Goal: Task Accomplishment & Management: Use online tool/utility

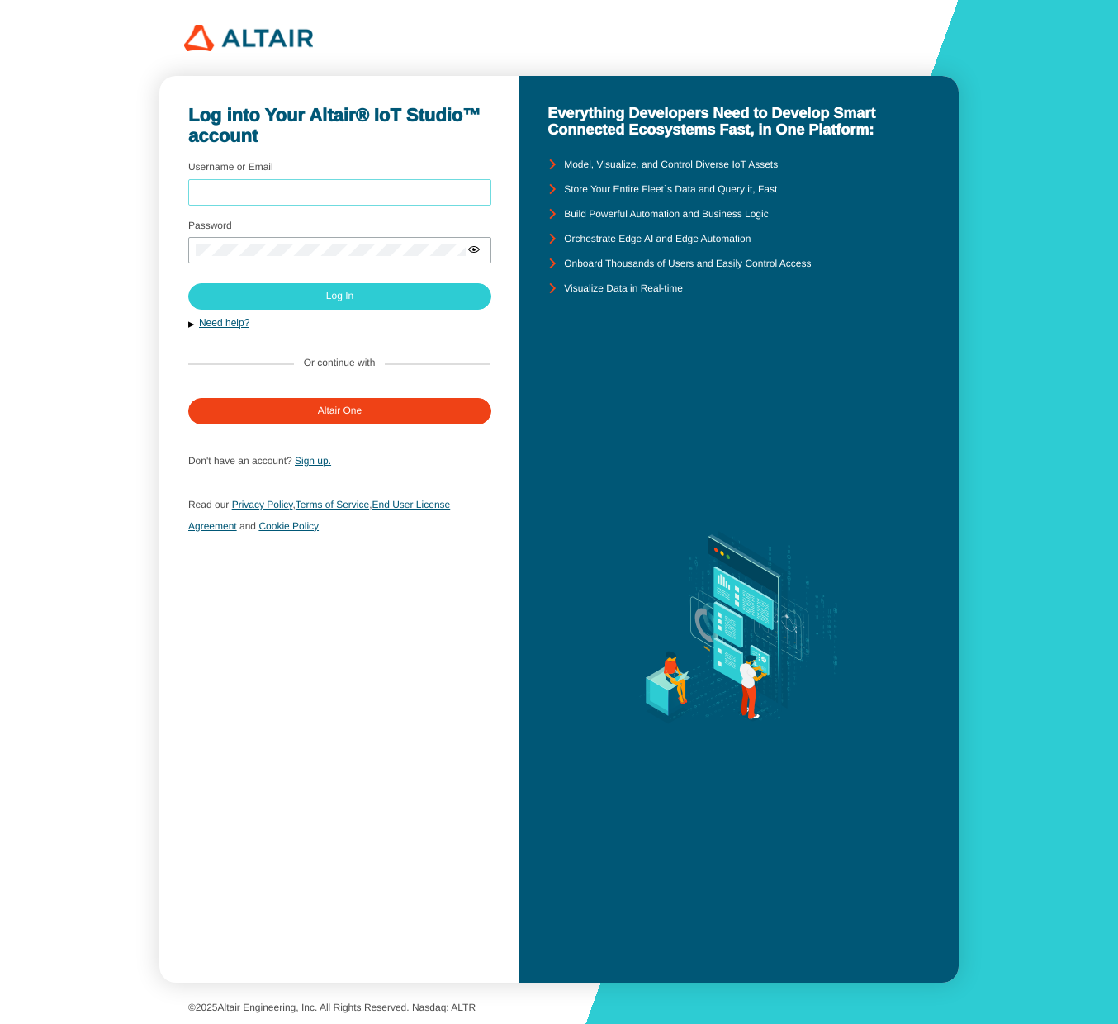
click at [415, 196] on input "Username or Email" at bounding box center [340, 193] width 288 height 12
click at [1117, 191] on com-1password-button at bounding box center [1118, 512] width 0 height 1024
type input "sfineone"
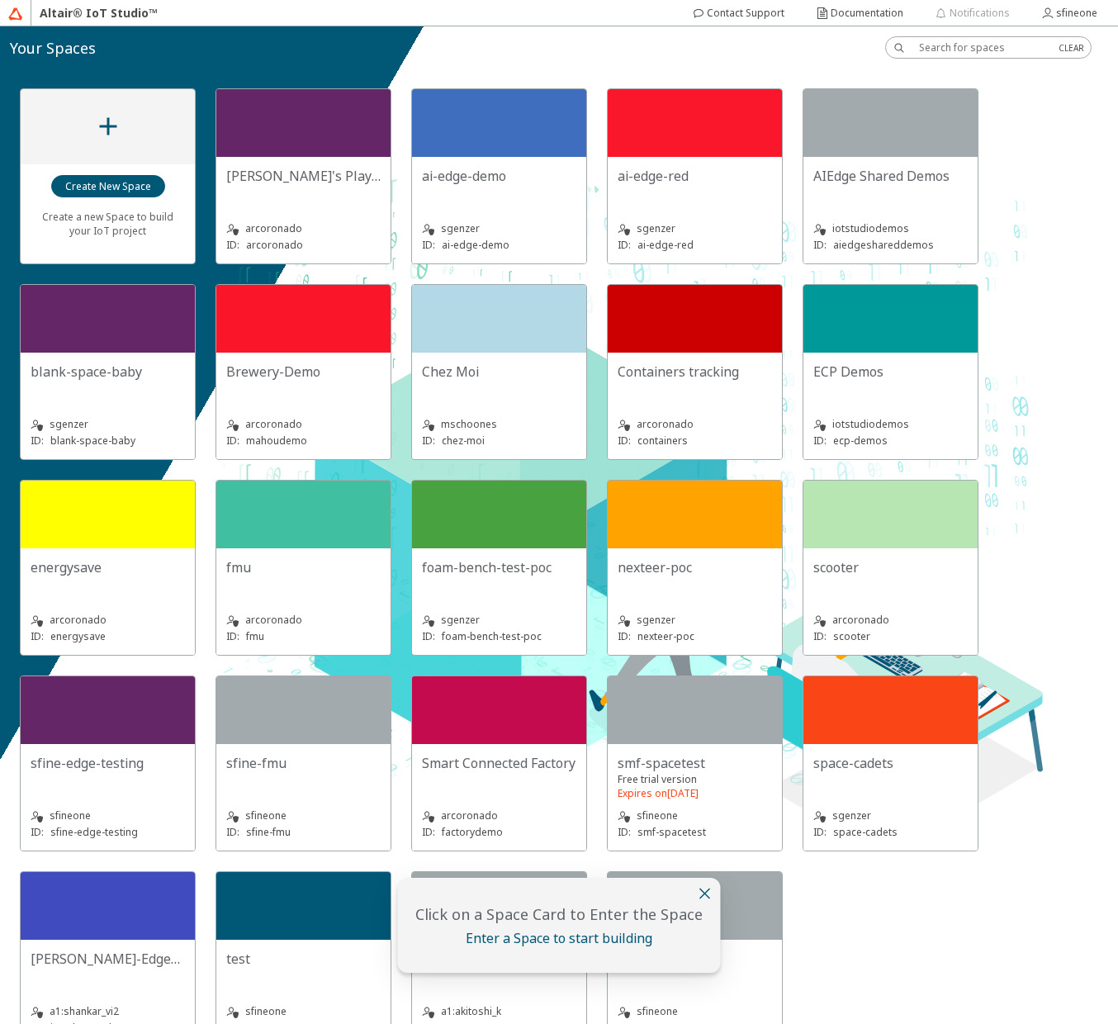
click at [706, 893] on iron-icon at bounding box center [705, 893] width 20 height 20
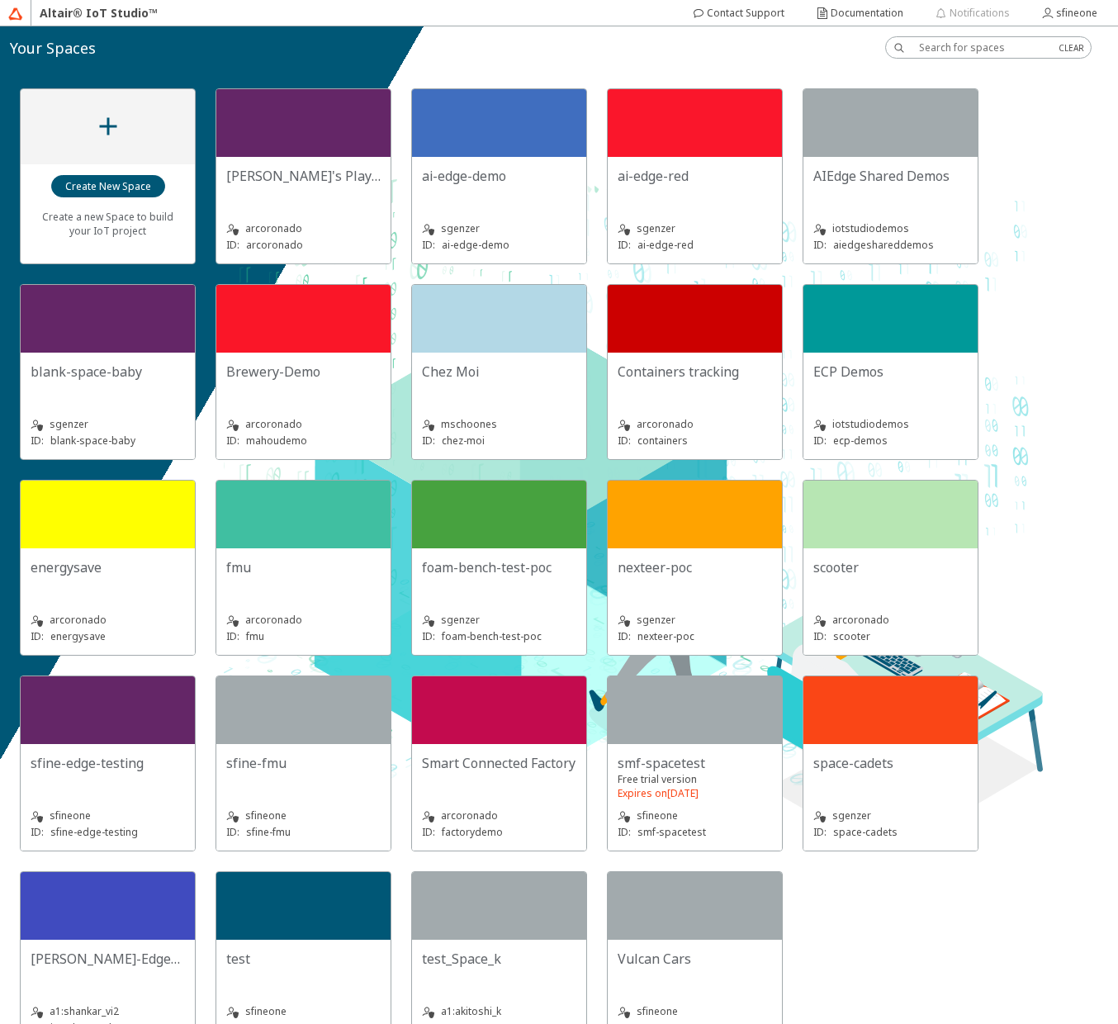
click at [307, 768] on div "sfine-fmu" at bounding box center [303, 763] width 154 height 18
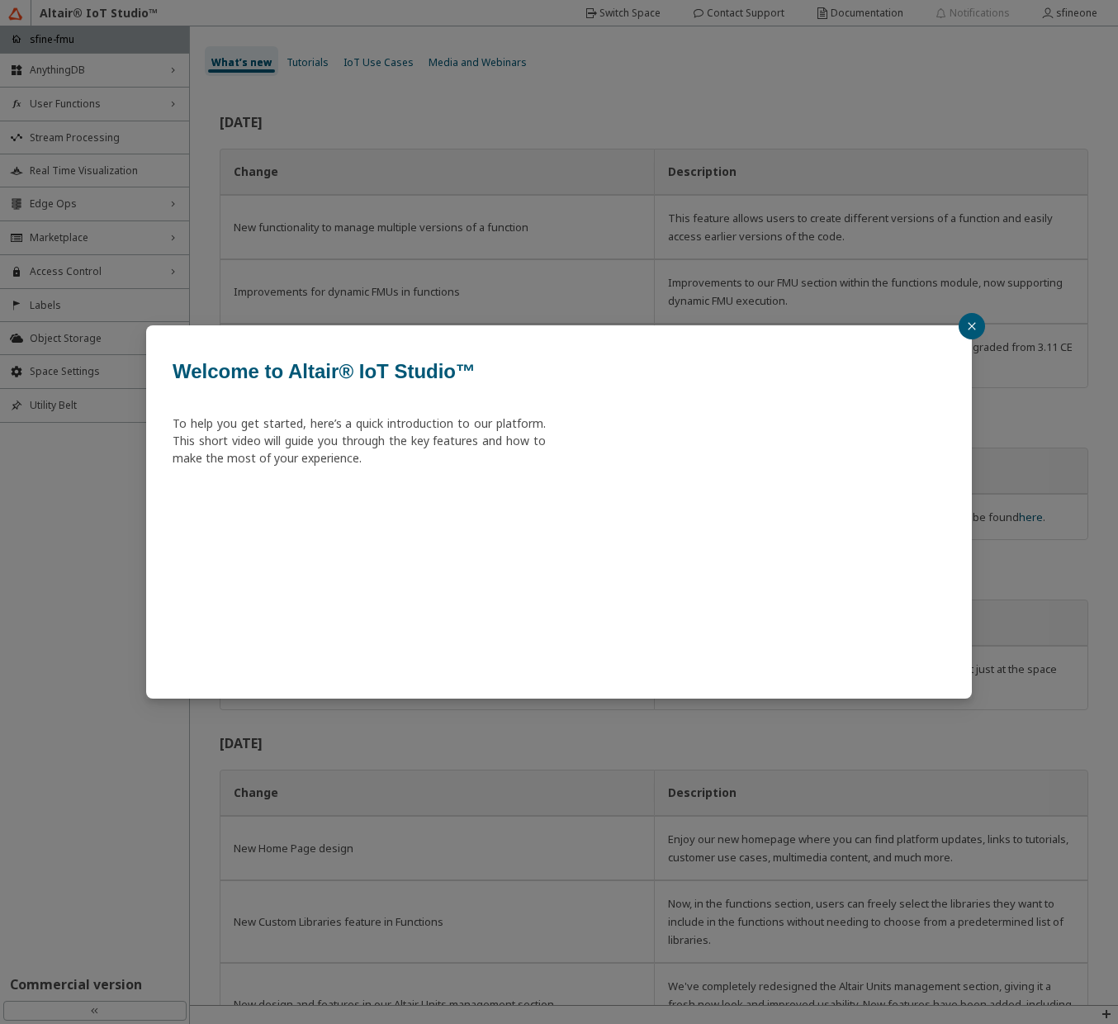
click at [974, 329] on icon "close" at bounding box center [972, 326] width 10 height 10
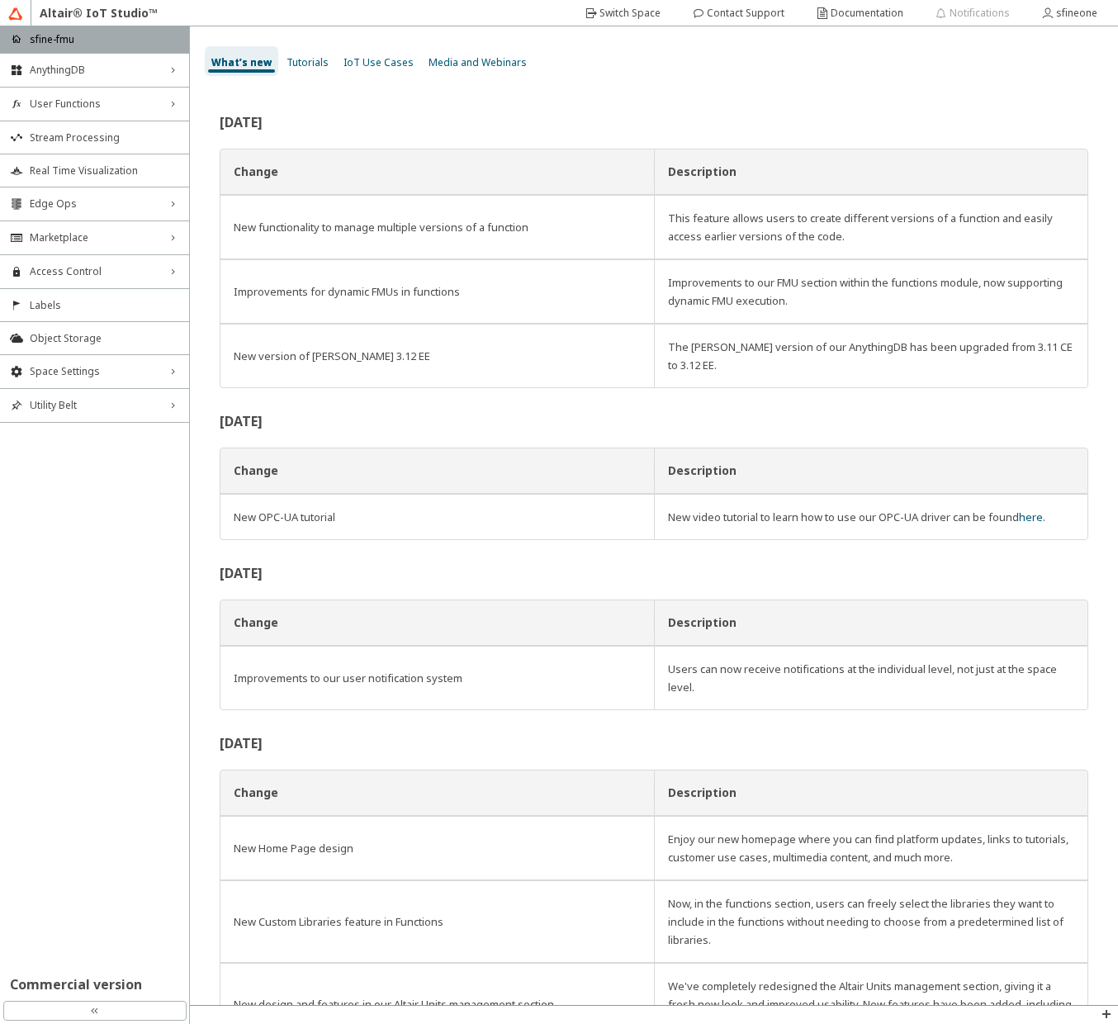
click at [428, 100] on div "[DATE] Change Description New functionality to manage multiple versions of a fu…" at bounding box center [654, 545] width 928 height 919
click at [565, 109] on div "[DATE] Change Description New functionality to manage multiple versions of a fu…" at bounding box center [654, 545] width 928 height 919
